Goal: Transaction & Acquisition: Purchase product/service

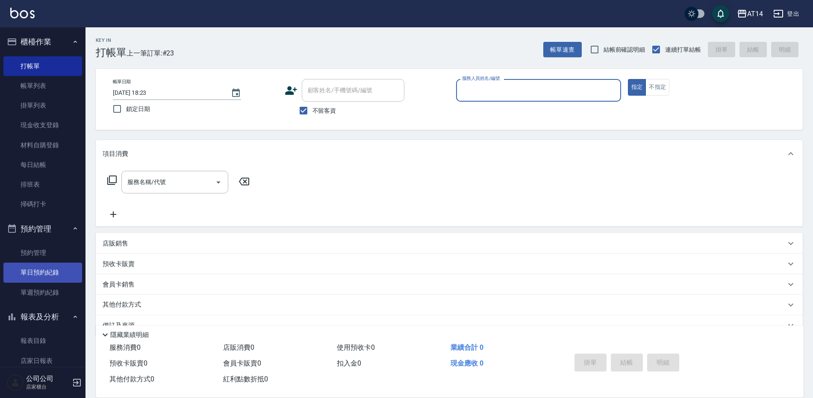
click at [29, 275] on link "單日預約紀錄" at bounding box center [42, 273] width 79 height 20
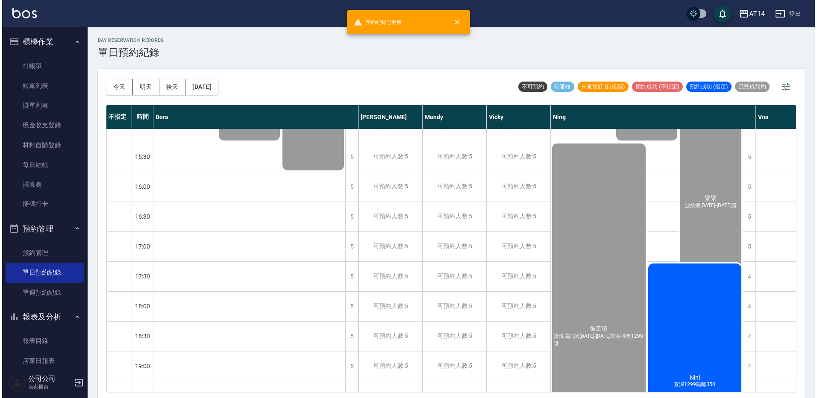
scroll to position [342, 0]
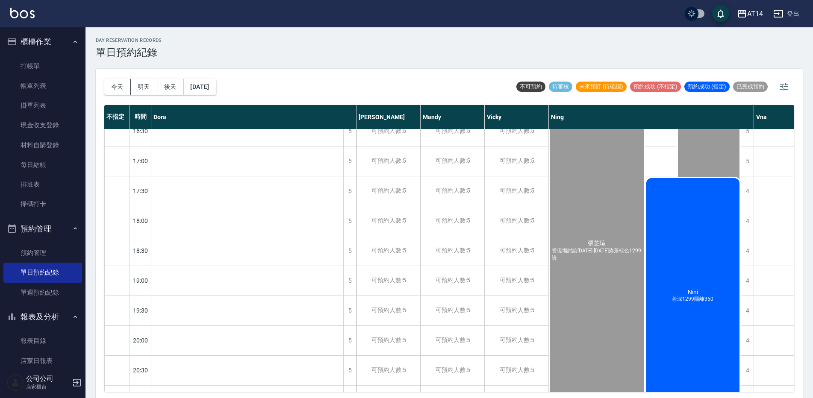
click at [676, 271] on div "[PERSON_NAME]深1299隔離350" at bounding box center [693, 296] width 96 height 239
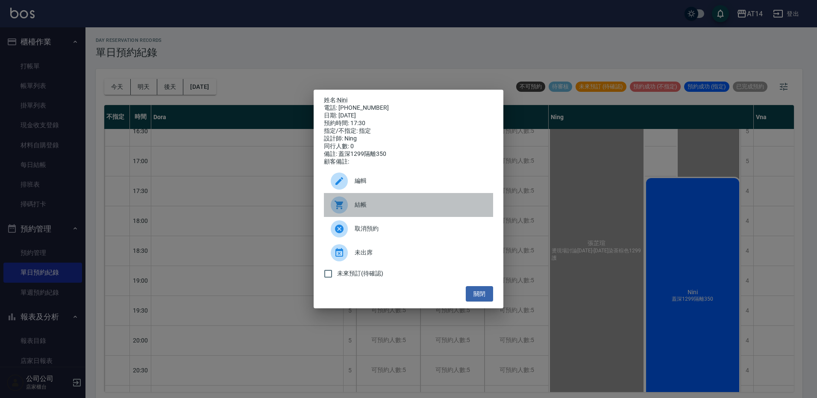
click at [419, 209] on span "結帳" at bounding box center [421, 204] width 132 height 9
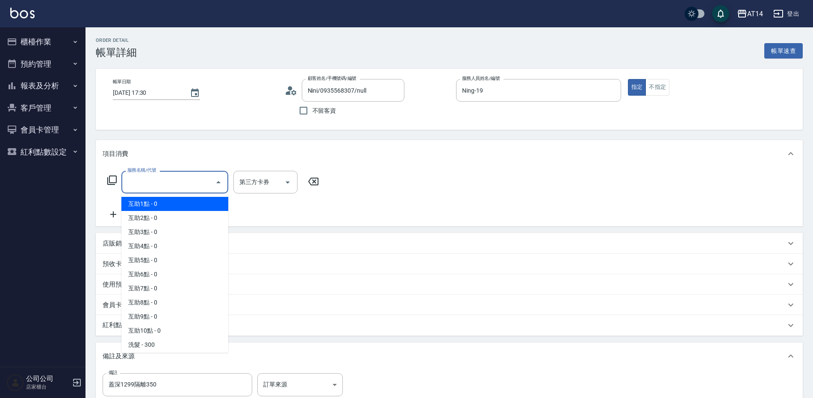
click at [193, 202] on span "互助1點 - 0" at bounding box center [174, 204] width 107 height 14
type input "互助1點(001)"
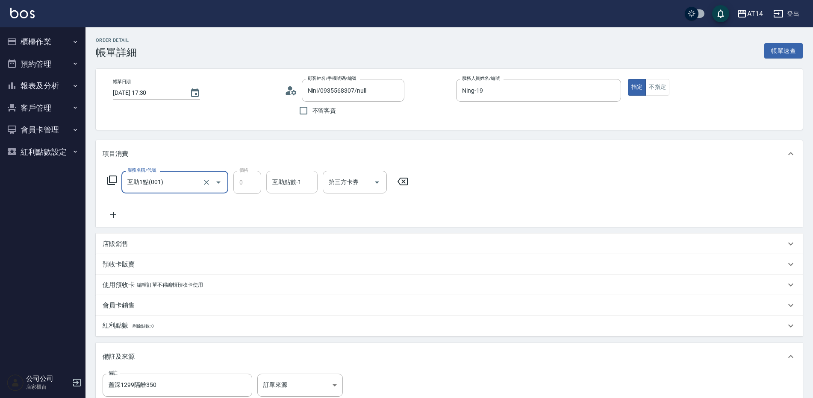
click at [283, 186] on div "互助點數-1 互助點數-1" at bounding box center [291, 182] width 51 height 23
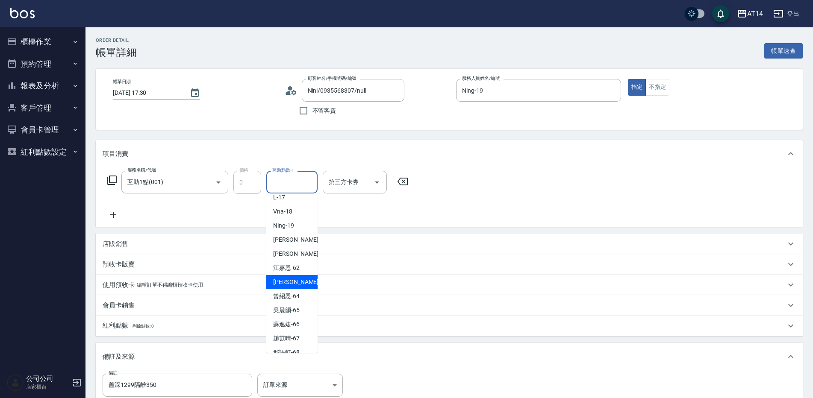
scroll to position [158, 0]
click at [291, 274] on span "楊明月 -63" at bounding box center [300, 272] width 54 height 9
type input "楊明月-63"
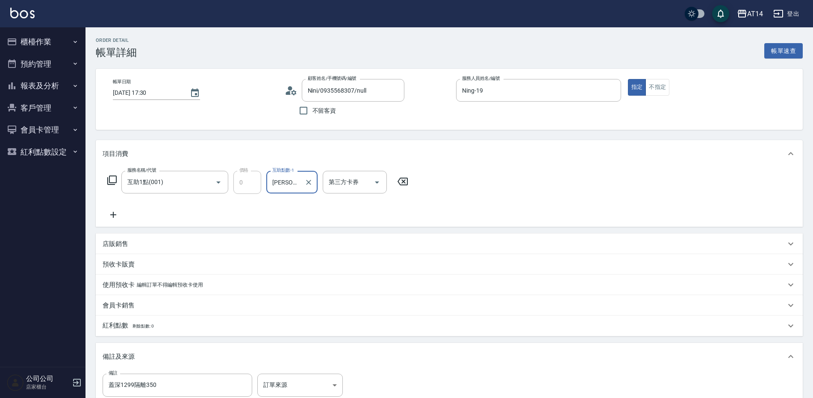
click at [114, 213] on icon at bounding box center [113, 215] width 6 height 6
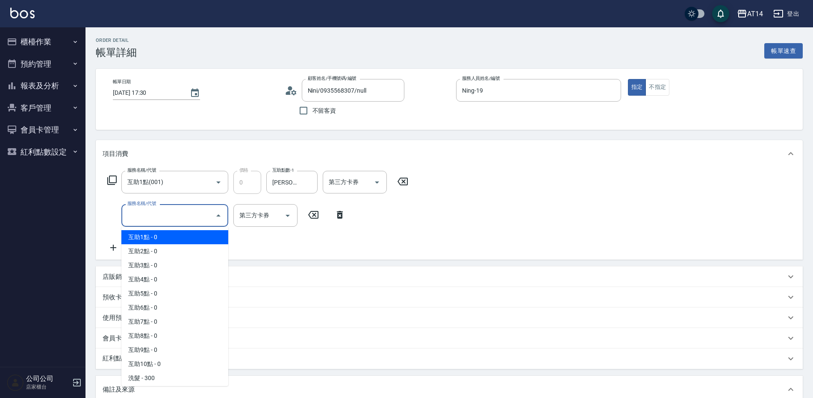
click at [142, 215] on input "服務名稱/代號" at bounding box center [168, 215] width 86 height 15
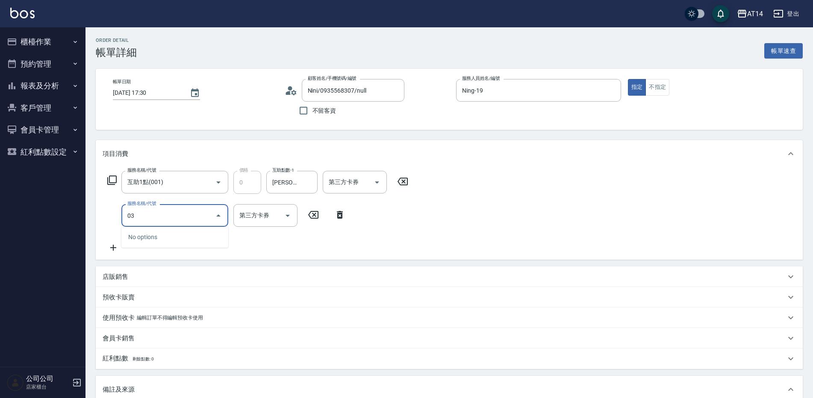
type input "031"
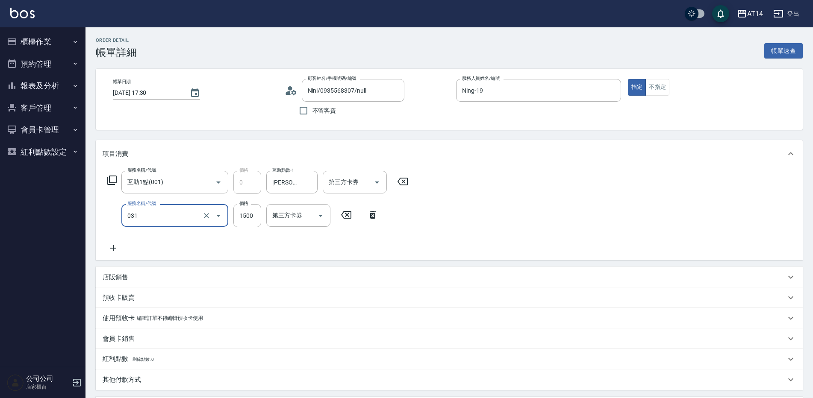
type input "3"
type input "燙髮(031)"
click at [227, 241] on div "服務名稱/代號 互助1點(001) 服務名稱/代號 價格 0 價格 互助點數-1 楊明月-63 互助點數-1 第三方卡券 第三方卡券 服務名稱/代號 燙髮(0…" at bounding box center [258, 212] width 311 height 83
click at [201, 212] on button "Clear" at bounding box center [206, 216] width 12 height 12
type input "0"
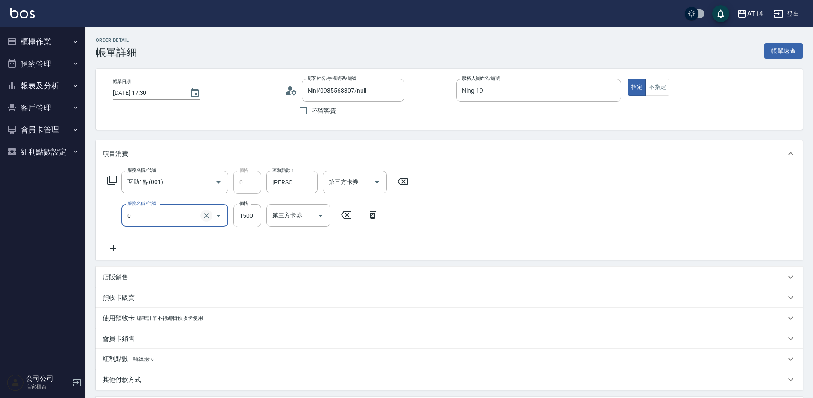
type input "0"
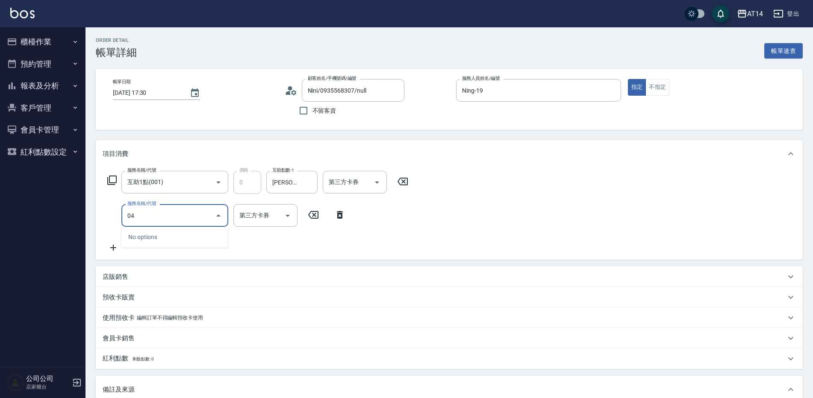
type input "041"
type input "3"
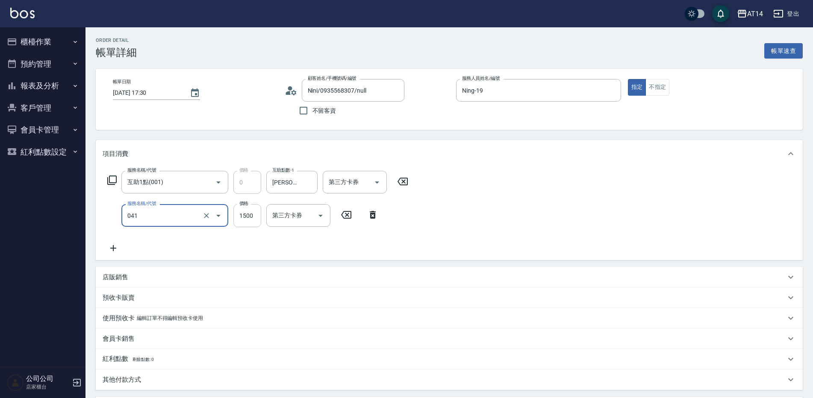
type input "染髮(041)"
click at [240, 218] on input "1500" at bounding box center [247, 215] width 28 height 23
type input "1"
type input "0"
type input "1649"
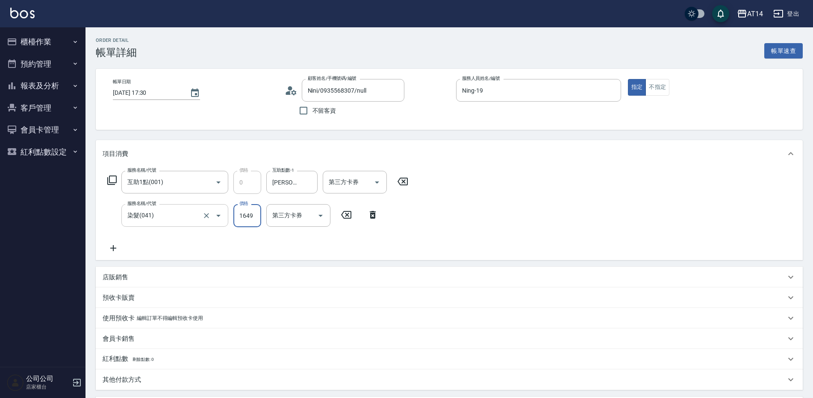
type input "3"
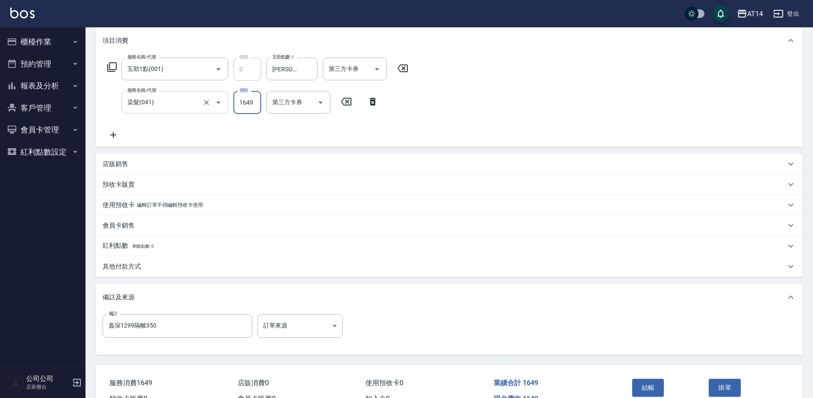
scroll to position [128, 0]
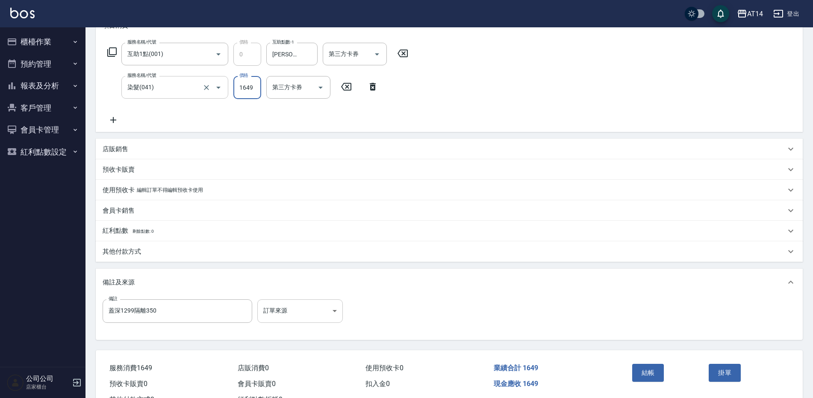
type input "1649"
click at [327, 315] on body "AT14 登出 櫃檯作業 打帳單 帳單列表 掛單列表 現金收支登錄 材料自購登錄 每日結帳 排班表 掃碼打卡 預約管理 預約管理 單日預約紀錄 單週預約紀錄 …" at bounding box center [406, 150] width 813 height 557
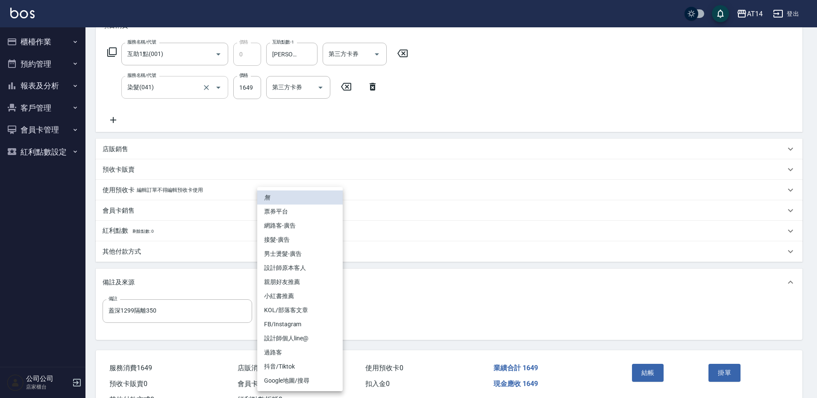
click at [302, 229] on li "網路客-廣告" at bounding box center [299, 226] width 85 height 14
type input "網路客-廣告"
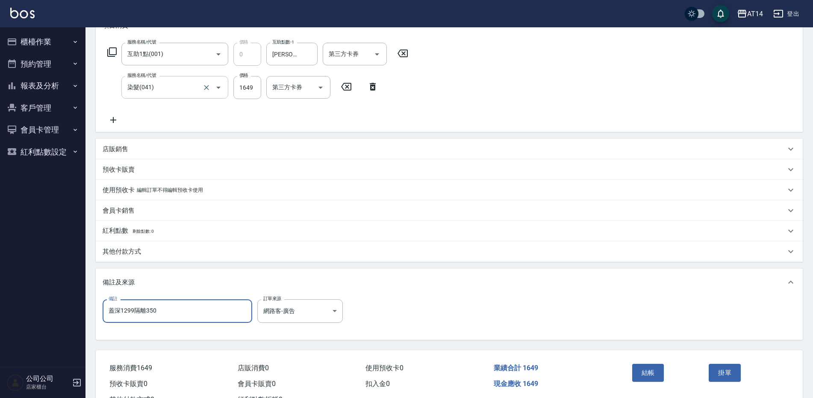
drag, startPoint x: 214, startPoint y: 307, endPoint x: 50, endPoint y: 311, distance: 163.4
click at [52, 311] on div "AT14 登出 櫃檯作業 打帳單 帳單列表 掛單列表 現金收支登錄 材料自購登錄 每日結帳 排班表 掃碼打卡 預約管理 預約管理 單日預約紀錄 單週預約紀錄 …" at bounding box center [406, 150] width 813 height 557
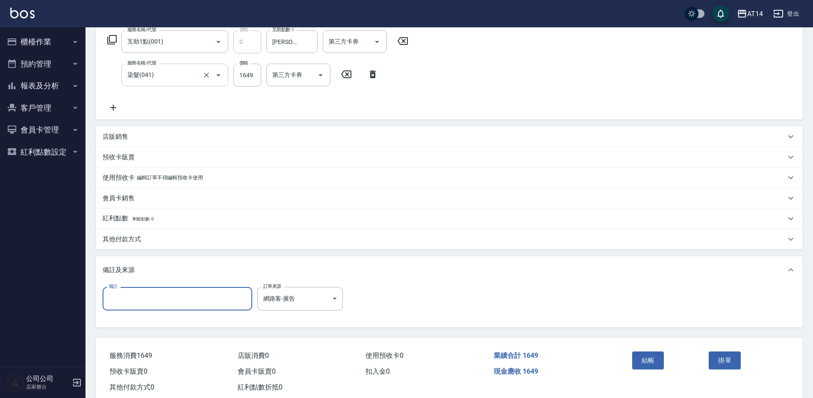
scroll to position [162, 0]
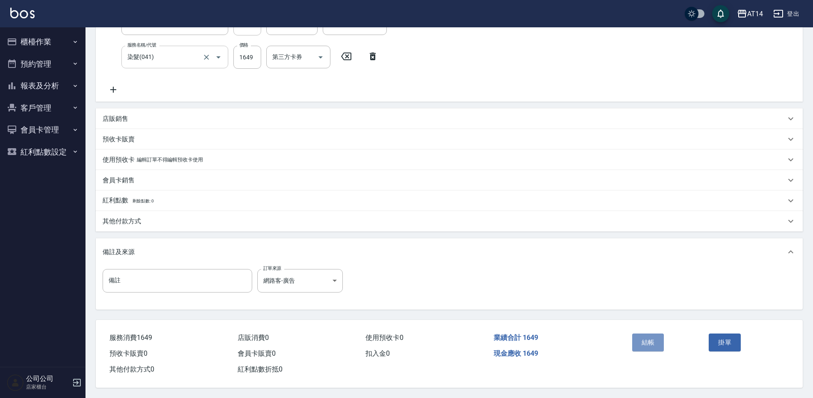
drag, startPoint x: 645, startPoint y: 337, endPoint x: 620, endPoint y: 334, distance: 25.0
click at [645, 338] on button "結帳" at bounding box center [648, 343] width 32 height 18
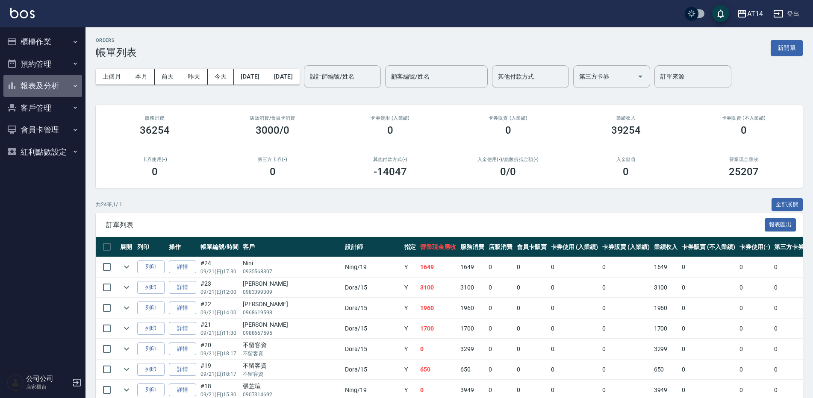
click at [50, 88] on button "報表及分析" at bounding box center [42, 86] width 79 height 22
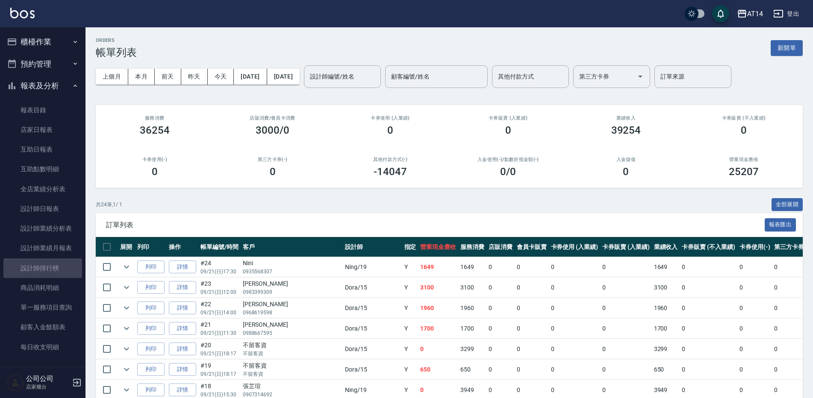
drag, startPoint x: 68, startPoint y: 268, endPoint x: 80, endPoint y: 244, distance: 27.2
click at [68, 268] on link "設計師排行榜" at bounding box center [42, 269] width 79 height 20
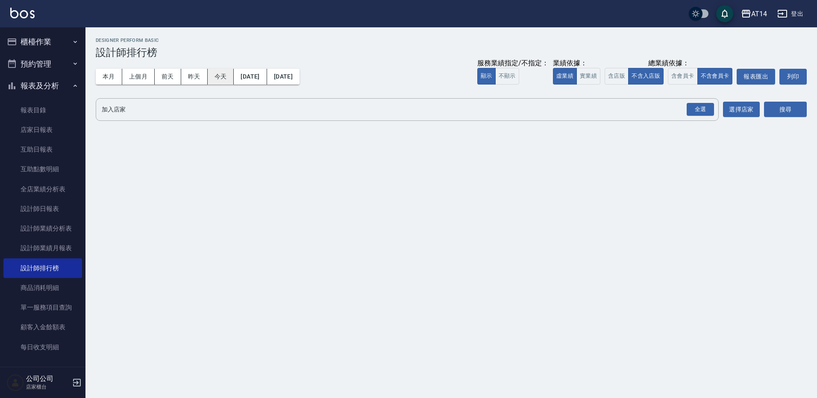
click at [222, 79] on button "今天" at bounding box center [221, 77] width 27 height 16
click at [700, 107] on div "全選" at bounding box center [700, 109] width 27 height 13
click at [804, 108] on button "搜尋" at bounding box center [785, 110] width 43 height 16
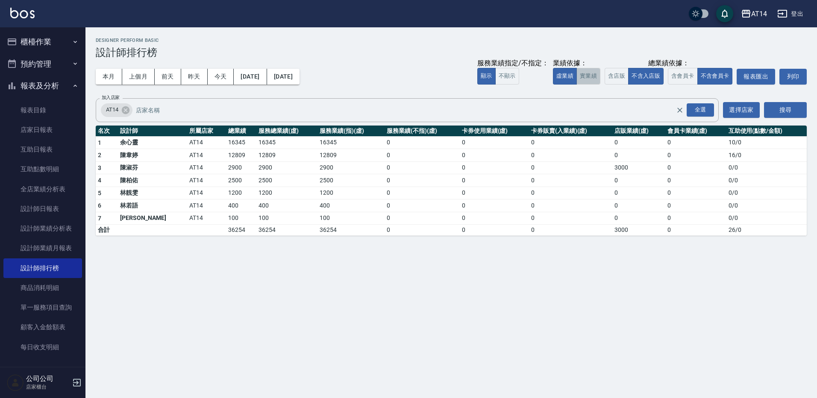
click at [584, 72] on button "實業績" at bounding box center [589, 76] width 24 height 17
click at [575, 76] on button "虛業績" at bounding box center [565, 76] width 24 height 17
click at [109, 74] on button "本月" at bounding box center [109, 77] width 27 height 16
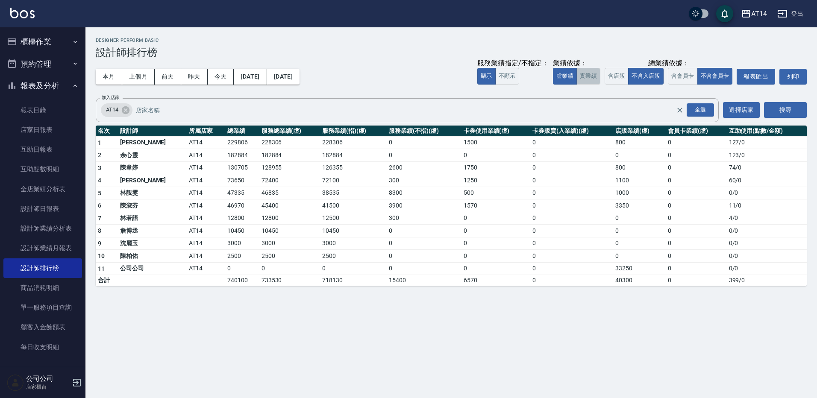
click at [590, 74] on button "實業績" at bounding box center [589, 76] width 24 height 17
click at [566, 74] on button "虛業績" at bounding box center [565, 76] width 24 height 17
